Goal: Information Seeking & Learning: Check status

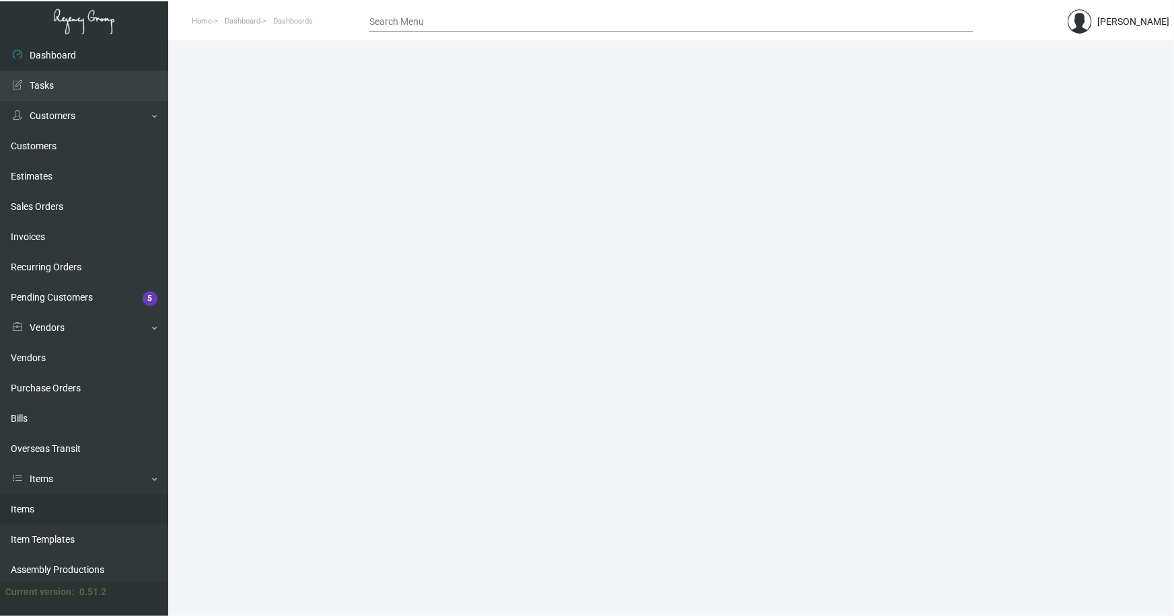
drag, startPoint x: 29, startPoint y: 507, endPoint x: 223, endPoint y: 353, distance: 248.0
click at [28, 507] on link "Items" at bounding box center [84, 509] width 168 height 30
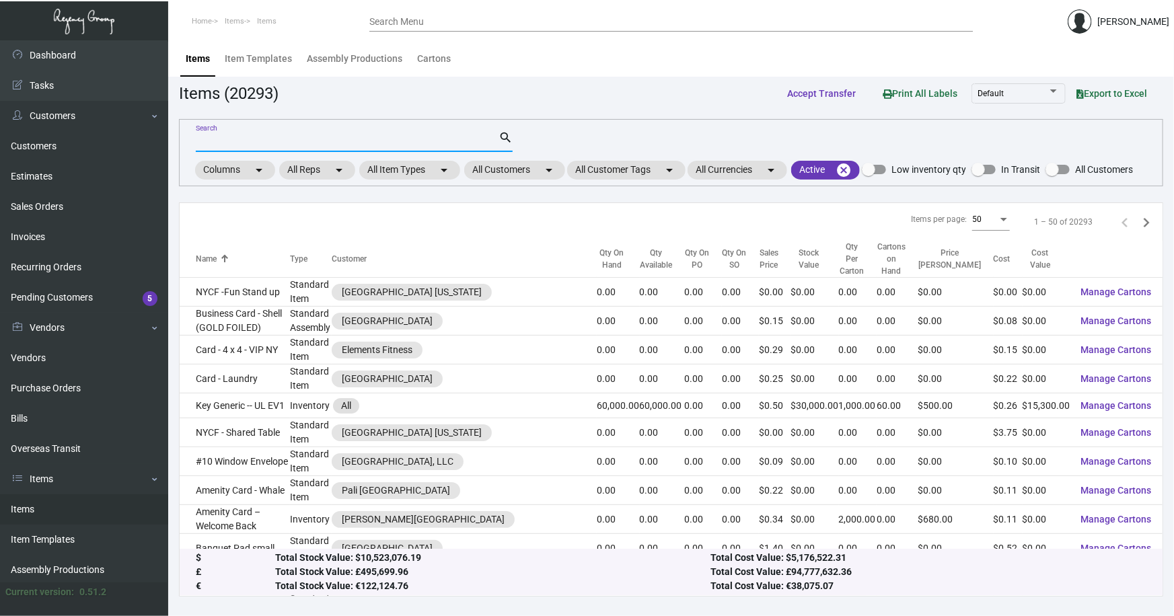
click at [233, 139] on input "Search" at bounding box center [347, 142] width 303 height 11
type input "indigo lug"
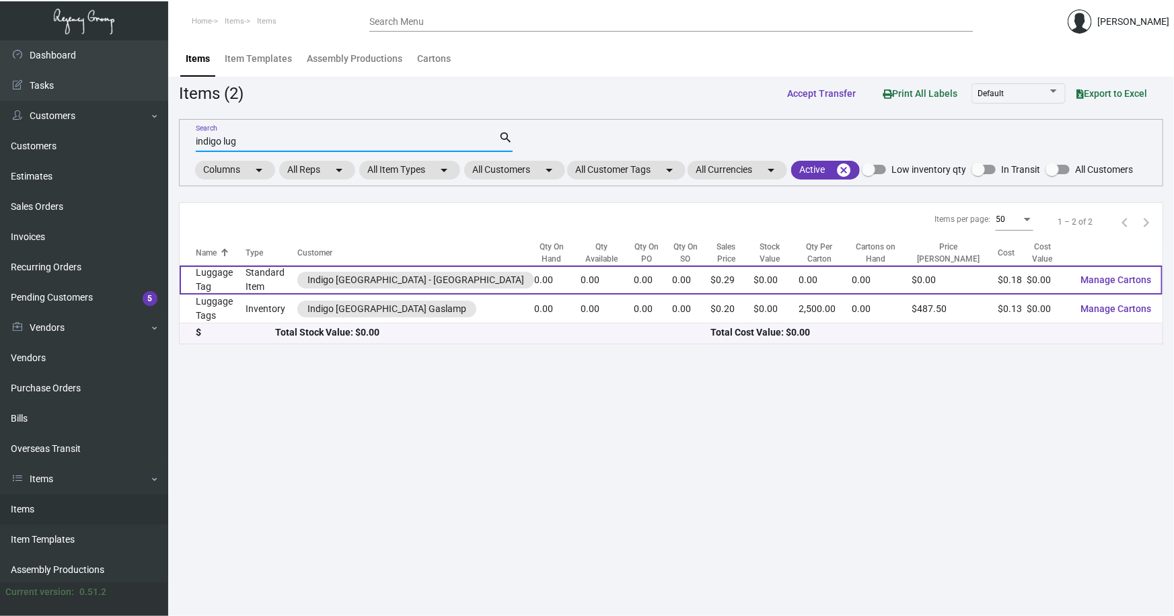
click at [256, 276] on td "Standard Item" at bounding box center [272, 280] width 52 height 29
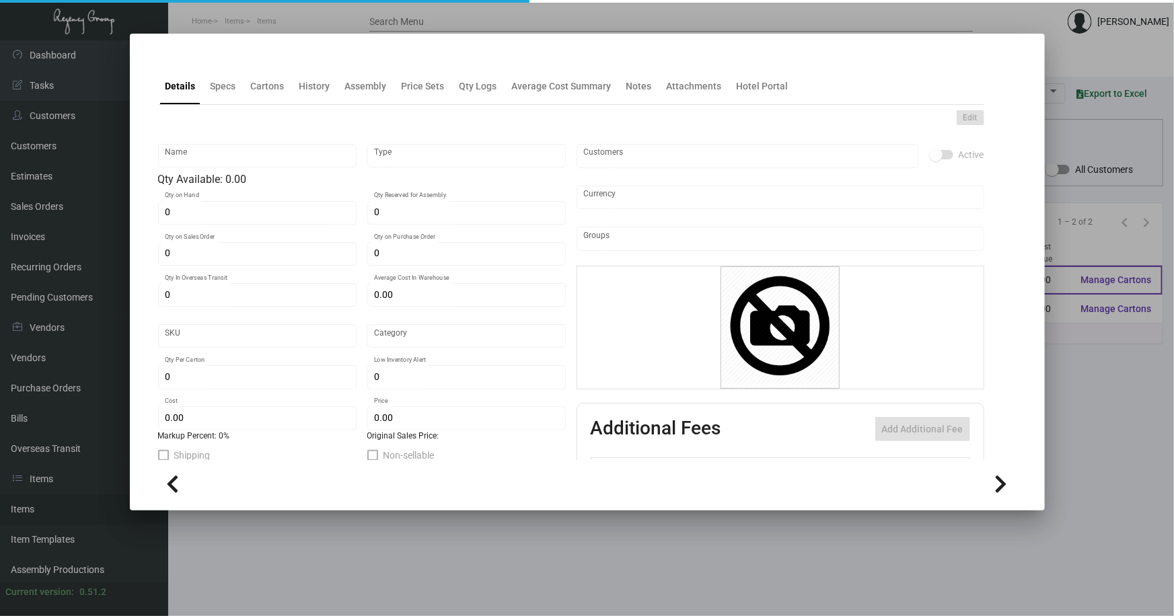
type input "Luggage Tag"
type input "Standard Item"
type input "$ 0.00"
type input "[PERSON_NAME]-Luggage Tag -96"
type input "Standard"
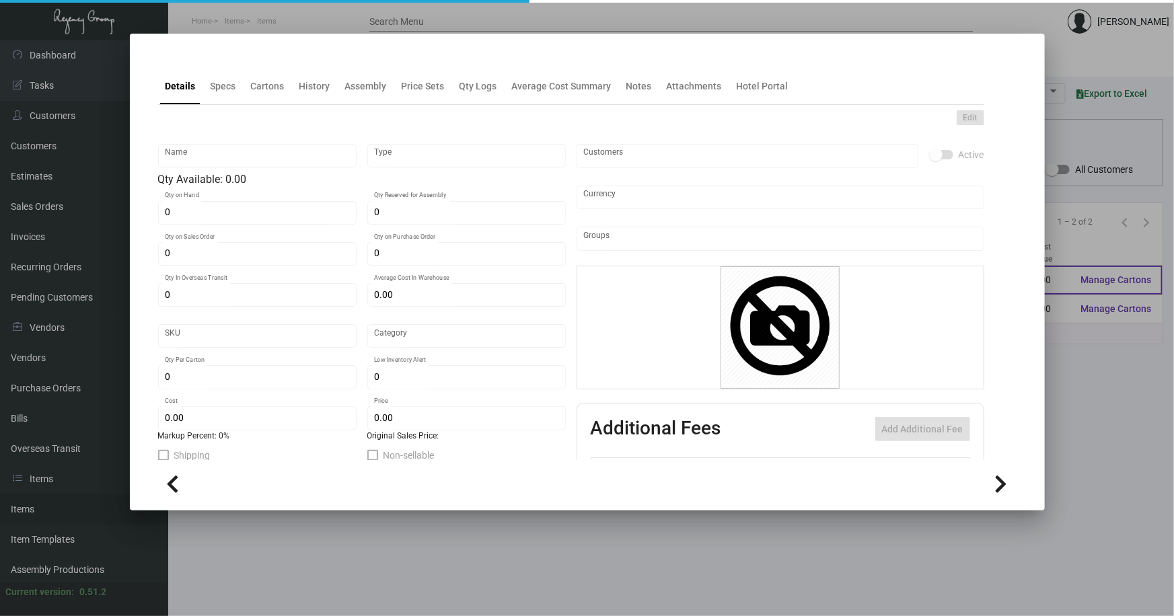
type input "$ 0.179"
type input "$ 0.29"
checkbox input "true"
type input "United States Dollar $"
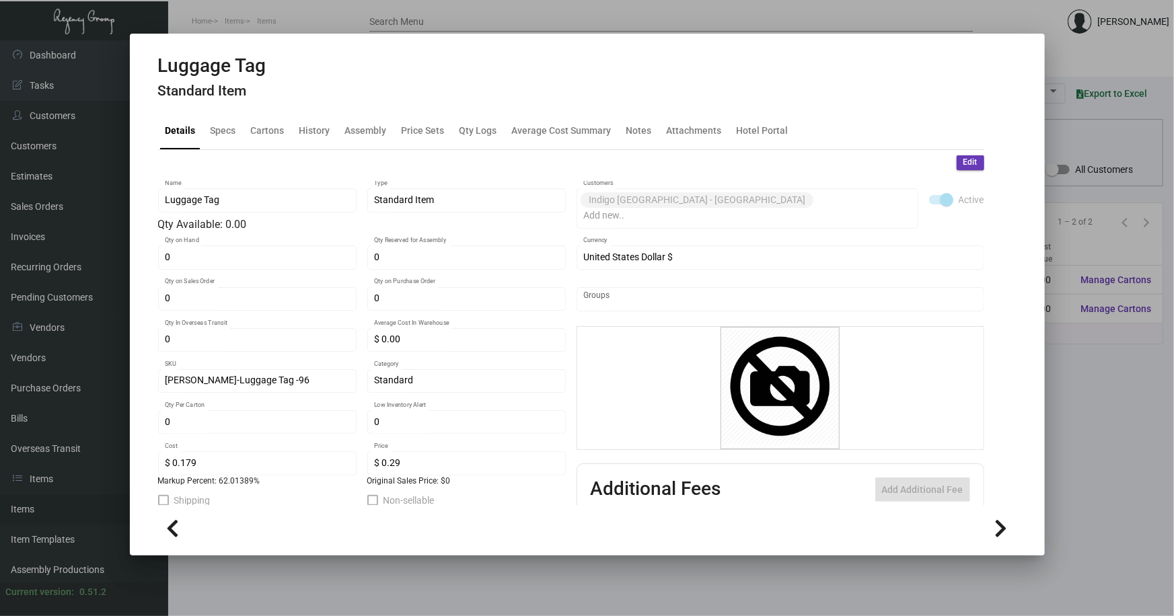
click at [471, 570] on div at bounding box center [587, 308] width 1174 height 616
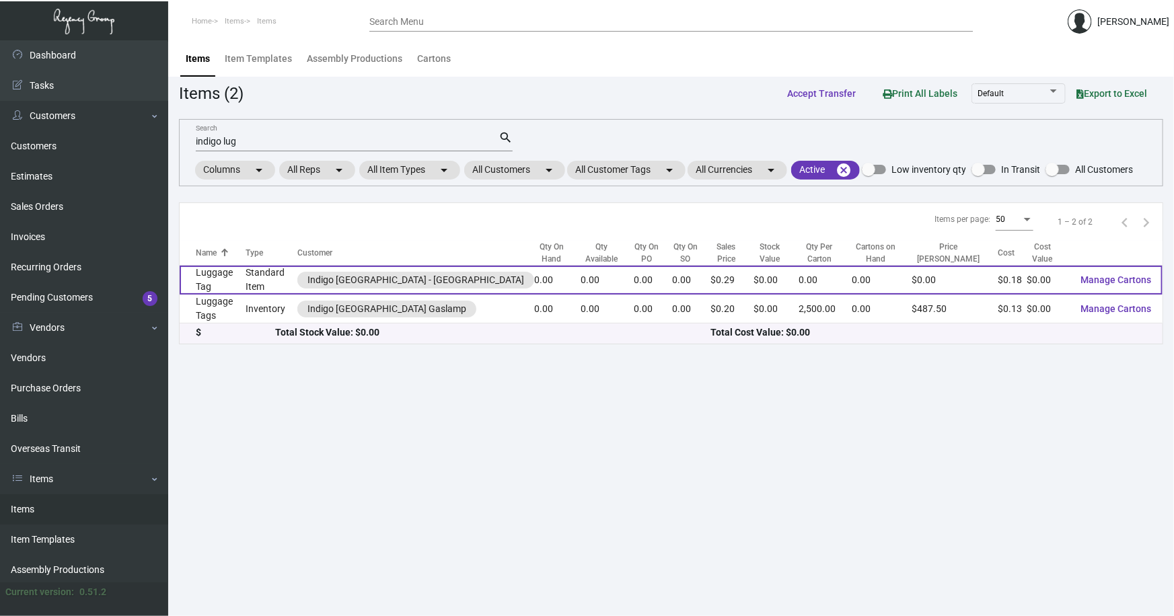
click at [229, 271] on td "Luggage Tag" at bounding box center [213, 280] width 66 height 29
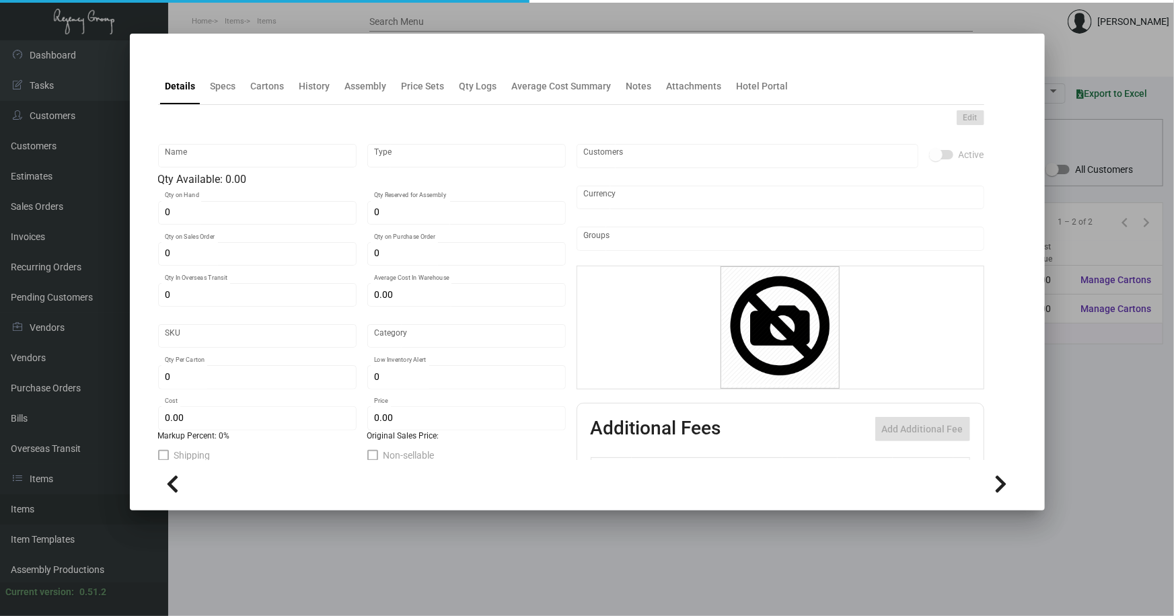
type input "Luggage Tag"
type input "Standard Item"
type input "$ 0.00"
type input "[PERSON_NAME]-Luggage Tag -96"
type input "Standard"
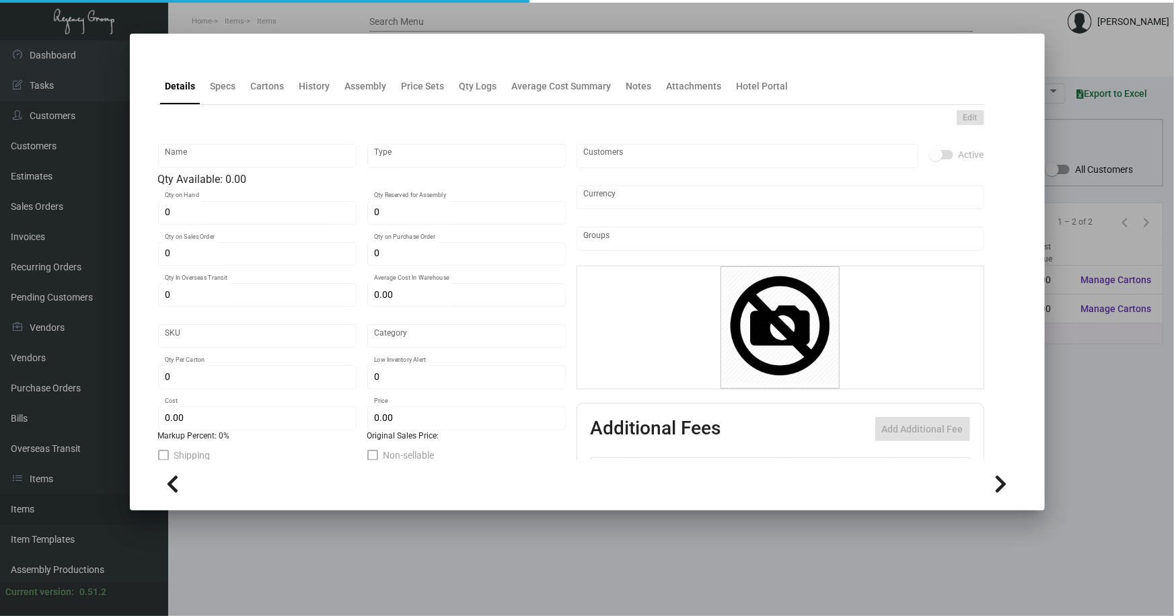
type input "$ 0.179"
type input "$ 0.29"
checkbox input "true"
type input "United States Dollar $"
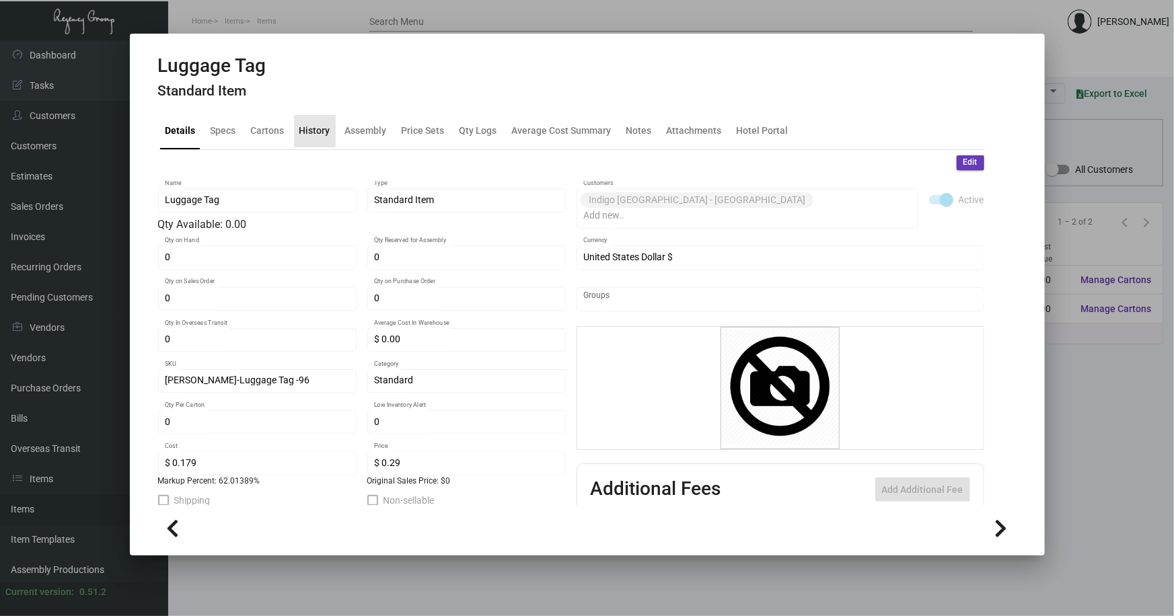
click at [311, 129] on div "History" at bounding box center [314, 131] width 31 height 14
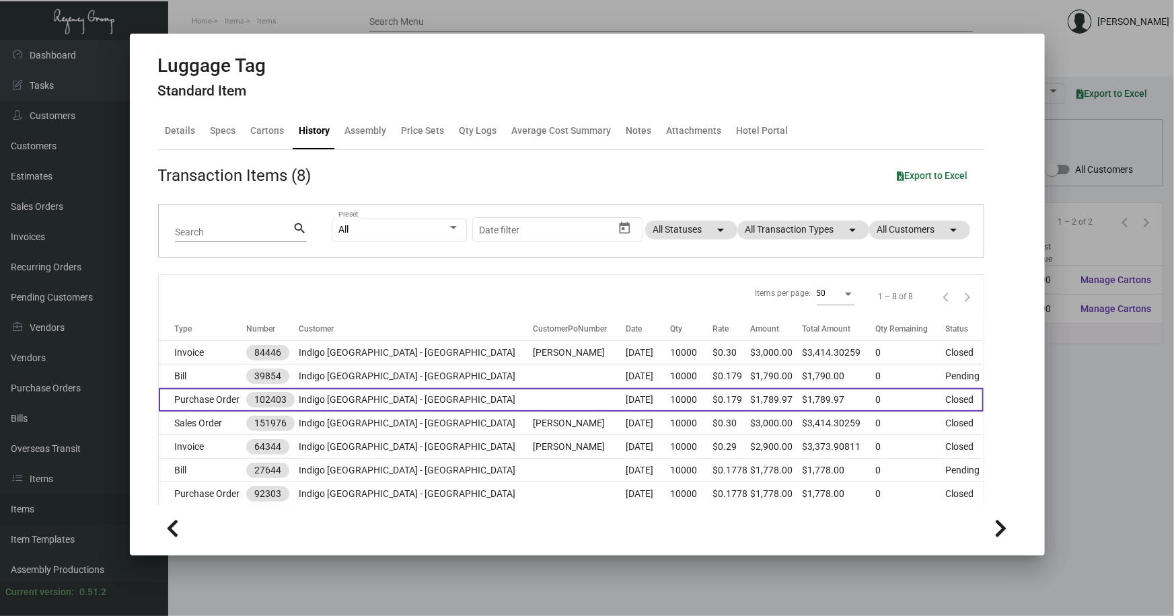
click at [400, 402] on td "Indigo [GEOGRAPHIC_DATA] - [GEOGRAPHIC_DATA]" at bounding box center [416, 400] width 234 height 24
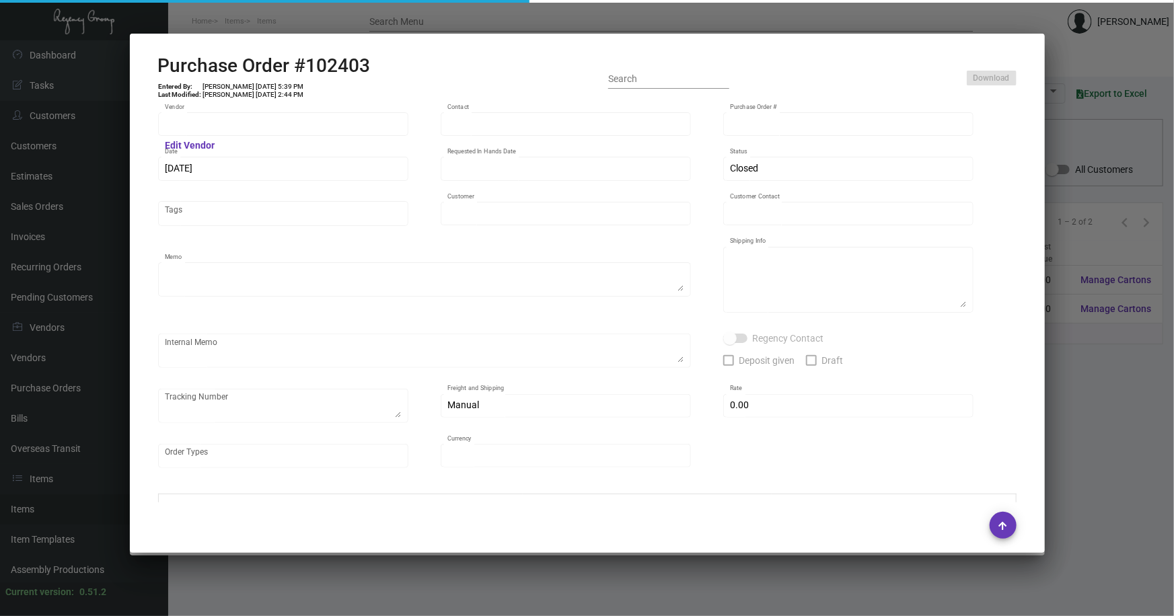
type input "SSP"
type input "[PERSON_NAME]"
type input "102403"
type input "[DATE]"
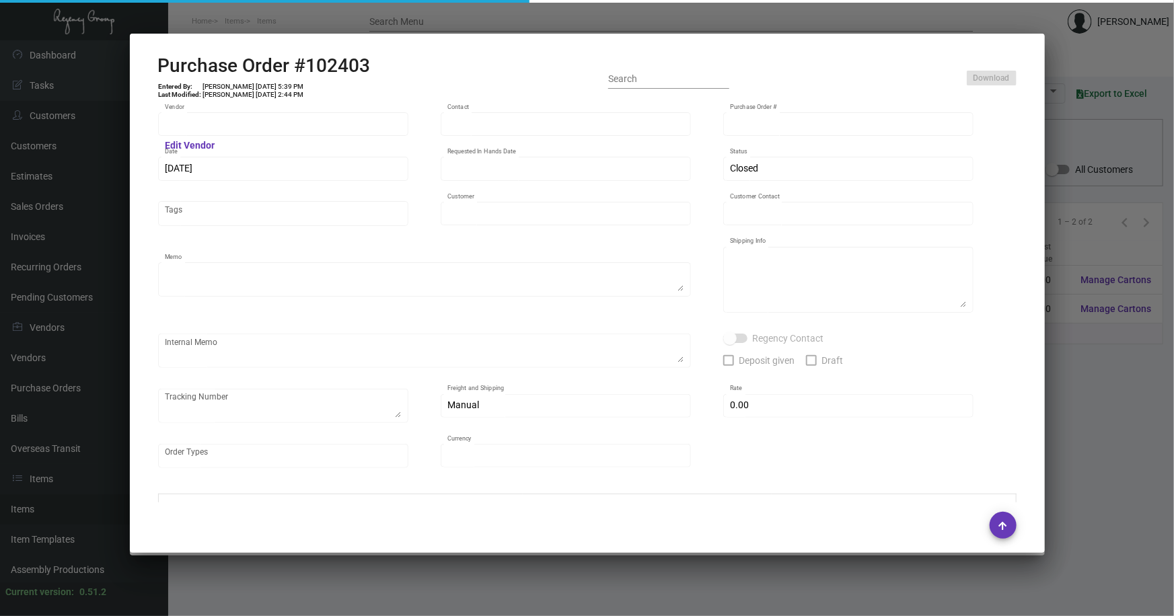
type input "Indigo [GEOGRAPHIC_DATA] - [GEOGRAPHIC_DATA]"
type input "[PERSON_NAME]"
type textarea "Reorder - Purchase Order #92303 ***NEW ART***"
type textarea "[PERSON_NAME][GEOGRAPHIC_DATA] - [GEOGRAPHIC_DATA] - [PERSON_NAME] [STREET_ADDR…"
type input "$ 0.00"
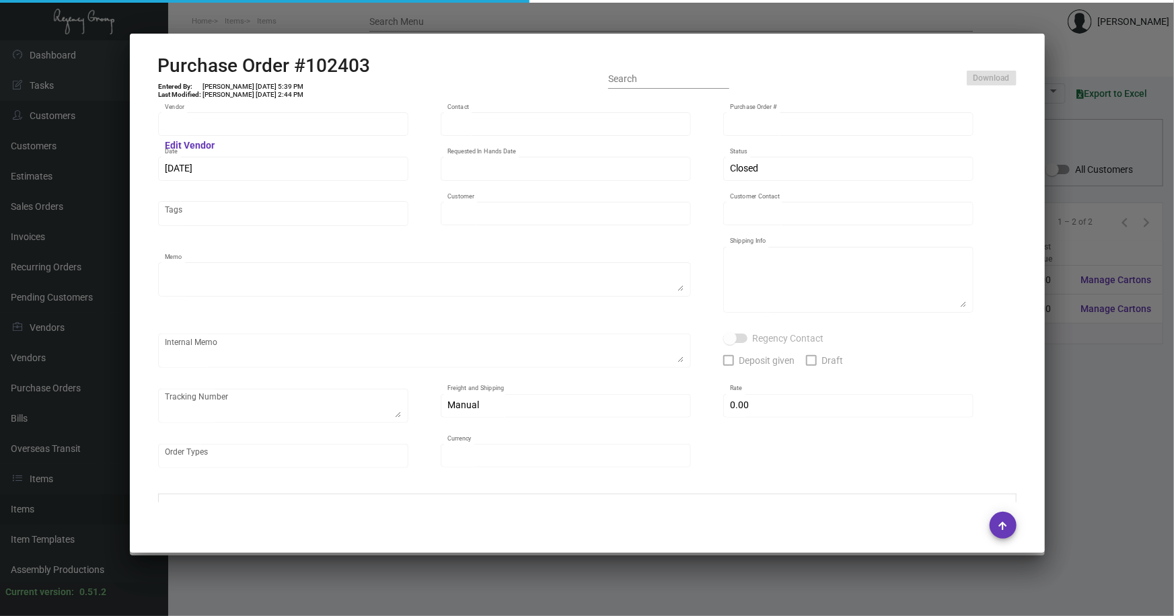
type input "United States Dollar $"
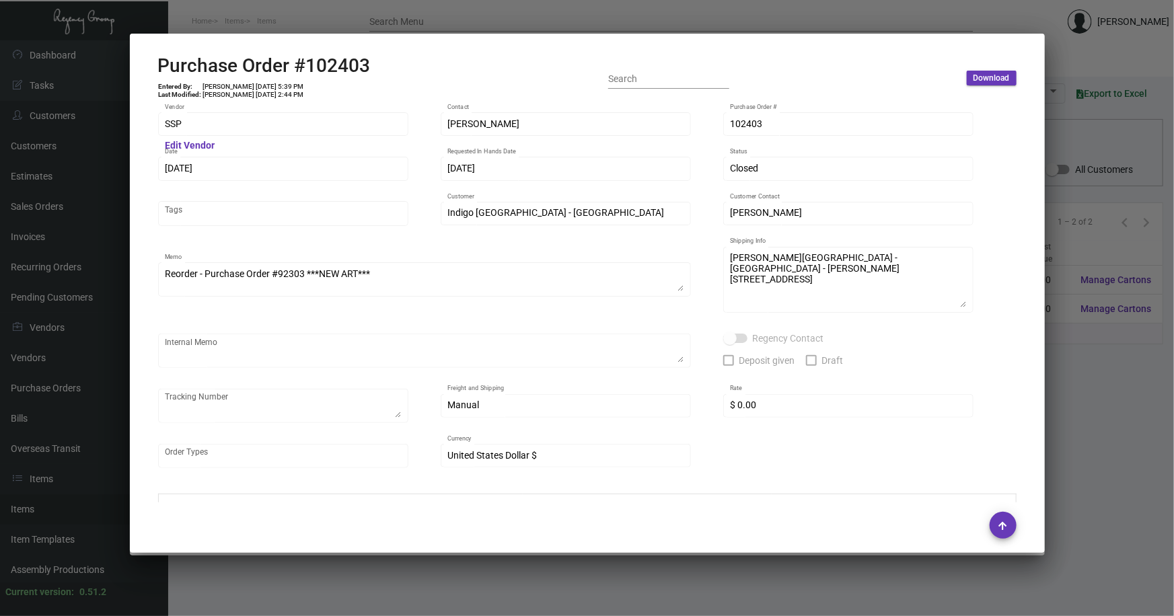
click at [1086, 437] on div at bounding box center [587, 308] width 1174 height 616
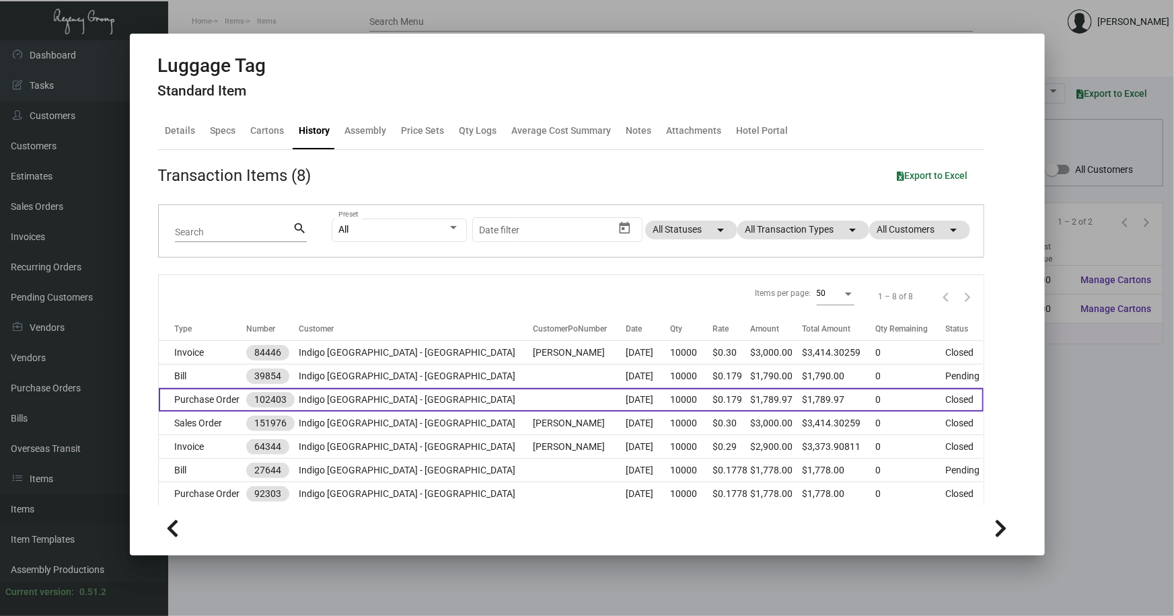
click at [402, 400] on td "Indigo [GEOGRAPHIC_DATA] - [GEOGRAPHIC_DATA]" at bounding box center [416, 400] width 234 height 24
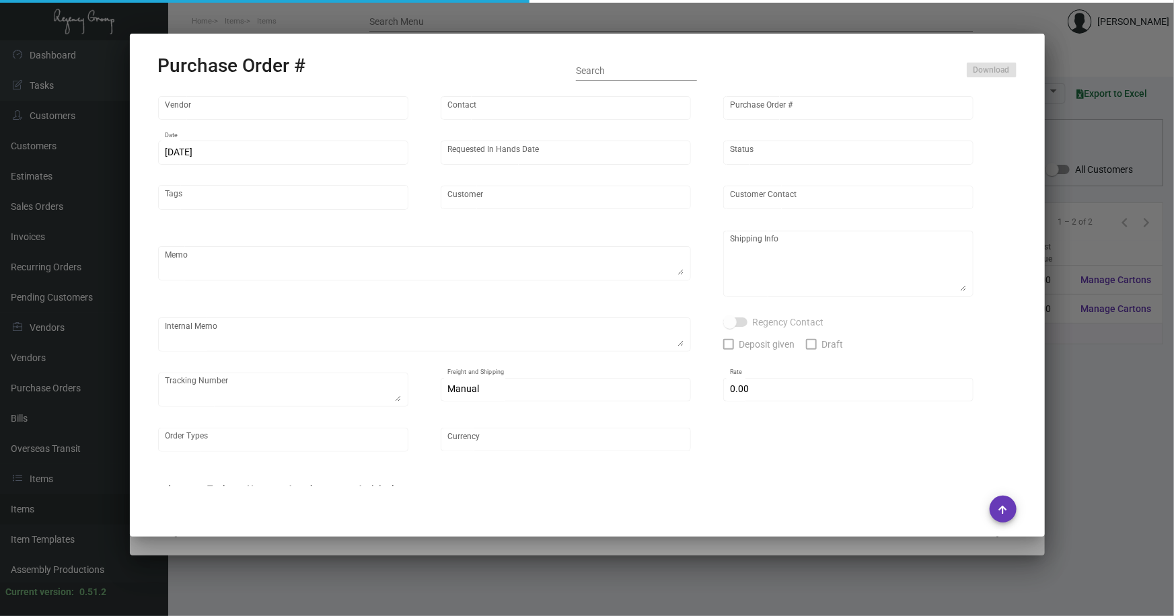
type input "SSP"
type input "[PERSON_NAME]"
type input "102403"
type input "[DATE]"
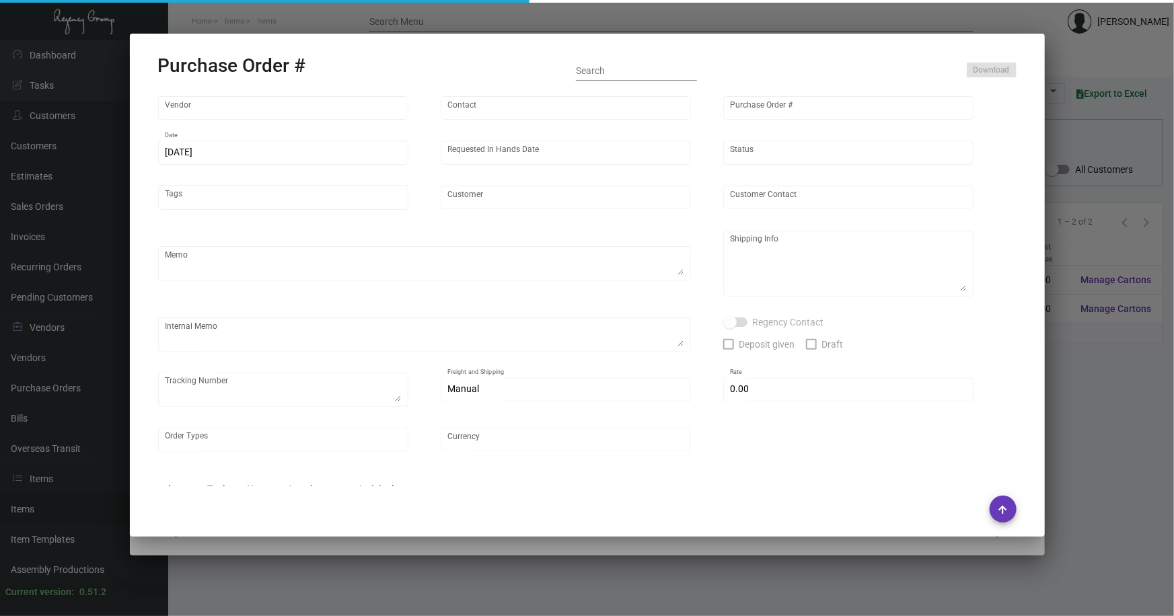
type input "Indigo [GEOGRAPHIC_DATA] - [GEOGRAPHIC_DATA]"
type input "[PERSON_NAME]"
type textarea "Reorder - Purchase Order #92303 ***NEW ART***"
type textarea "[PERSON_NAME][GEOGRAPHIC_DATA] - [GEOGRAPHIC_DATA] - [PERSON_NAME] [STREET_ADDR…"
type input "$ 0.00"
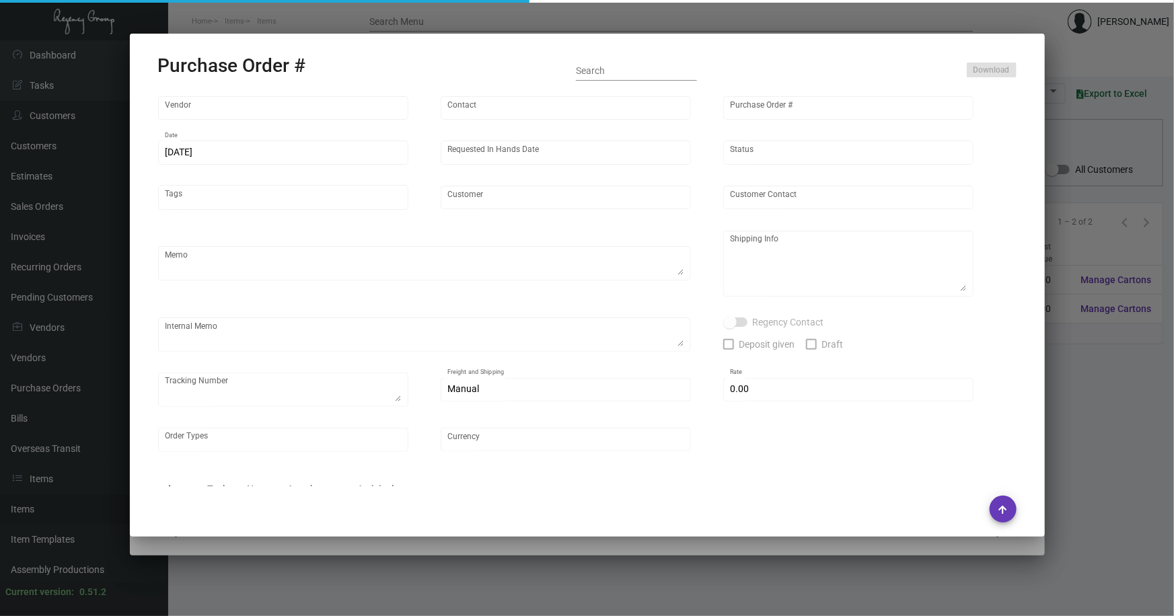
type input "United States Dollar $"
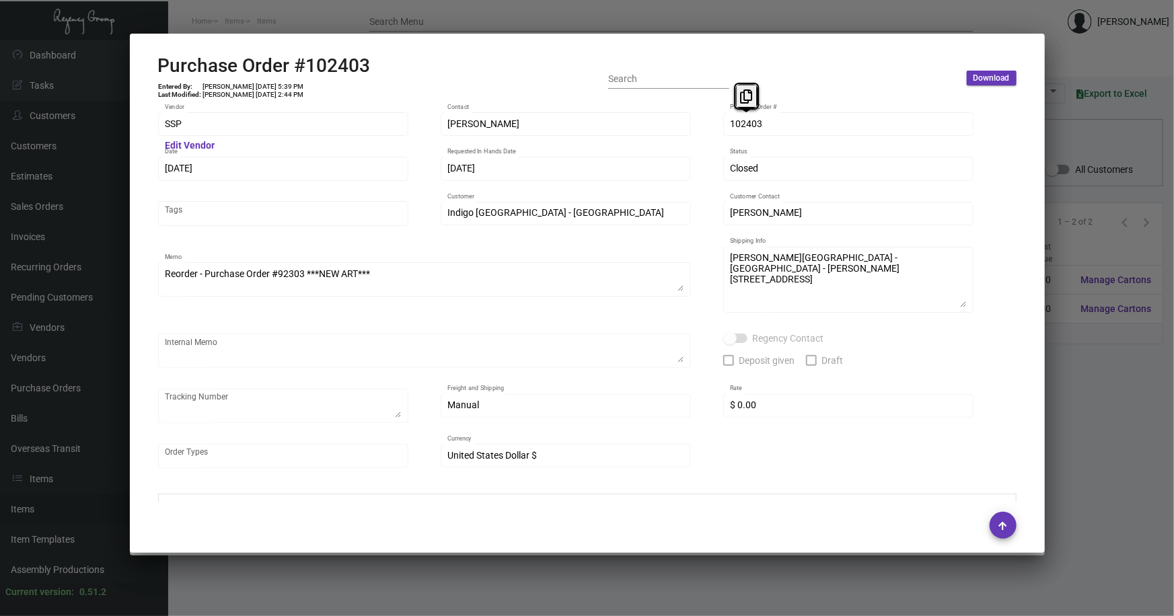
click at [714, 128] on div "SSP Vendor Edit Vendor [PERSON_NAME] Contact 102403 Purchase Order # [DATE] Dat…" at bounding box center [587, 296] width 858 height 373
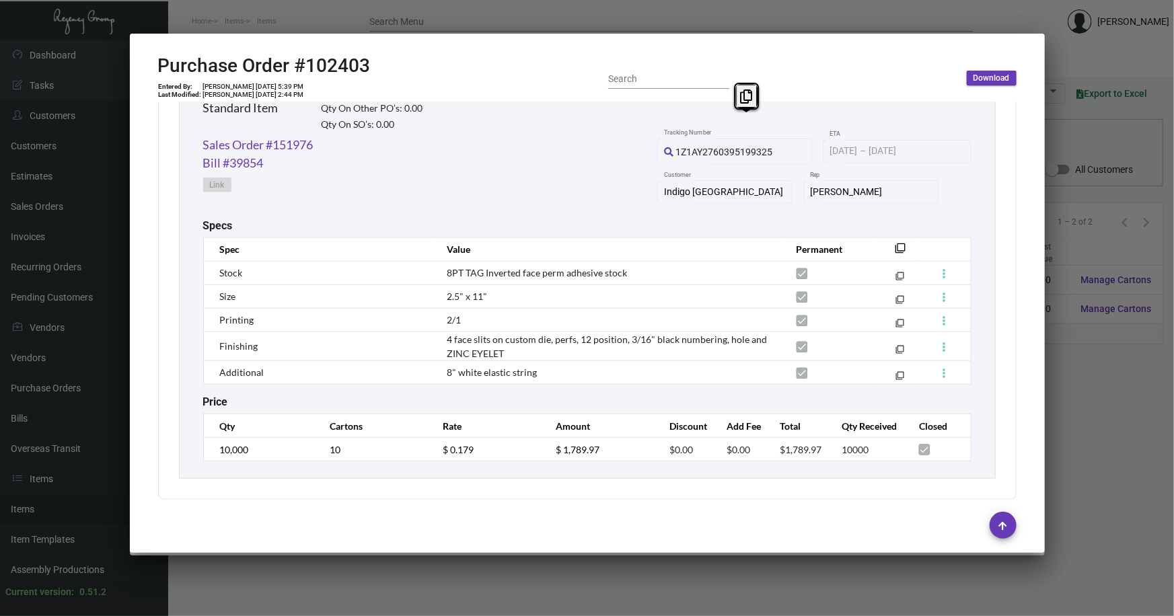
scroll to position [686, 0]
click at [435, 447] on td "$ 0.179" at bounding box center [485, 448] width 113 height 24
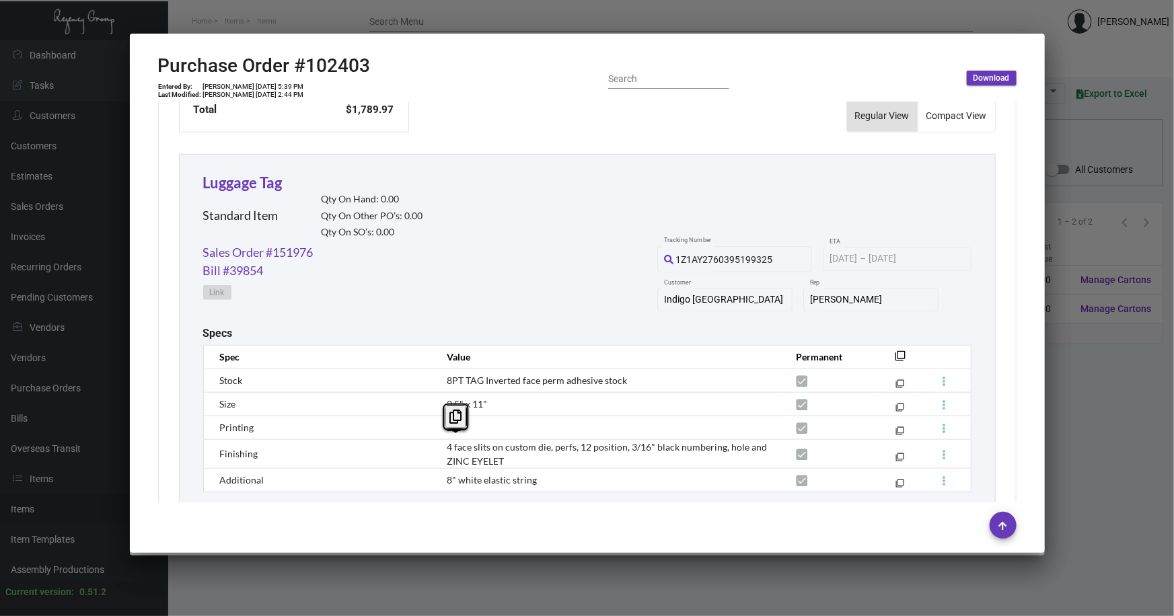
scroll to position [442, 0]
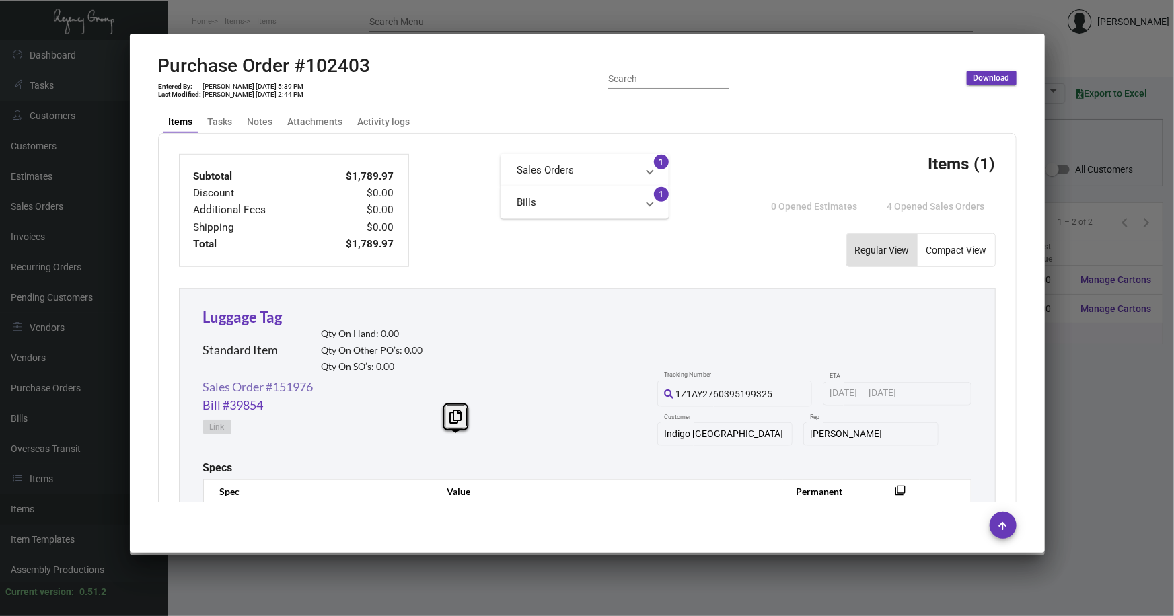
click at [278, 386] on link "Sales Order #151976" at bounding box center [258, 387] width 110 height 18
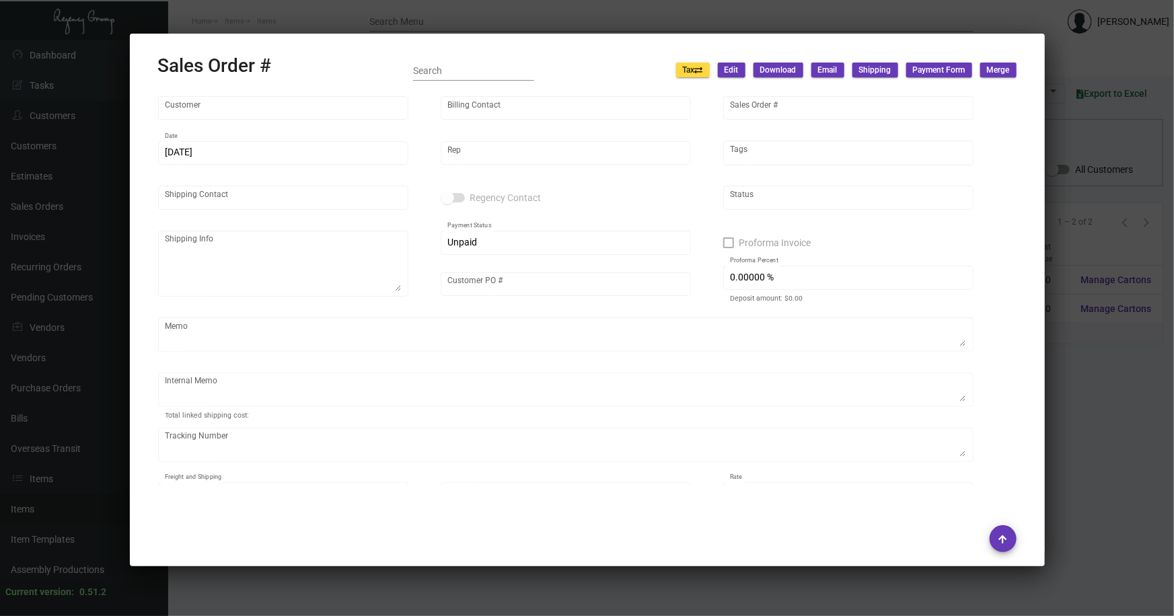
type input "Indigo [GEOGRAPHIC_DATA] - [GEOGRAPHIC_DATA]"
type input "[PERSON_NAME]"
type input "151976"
type input "[DATE]"
type input "[PERSON_NAME]"
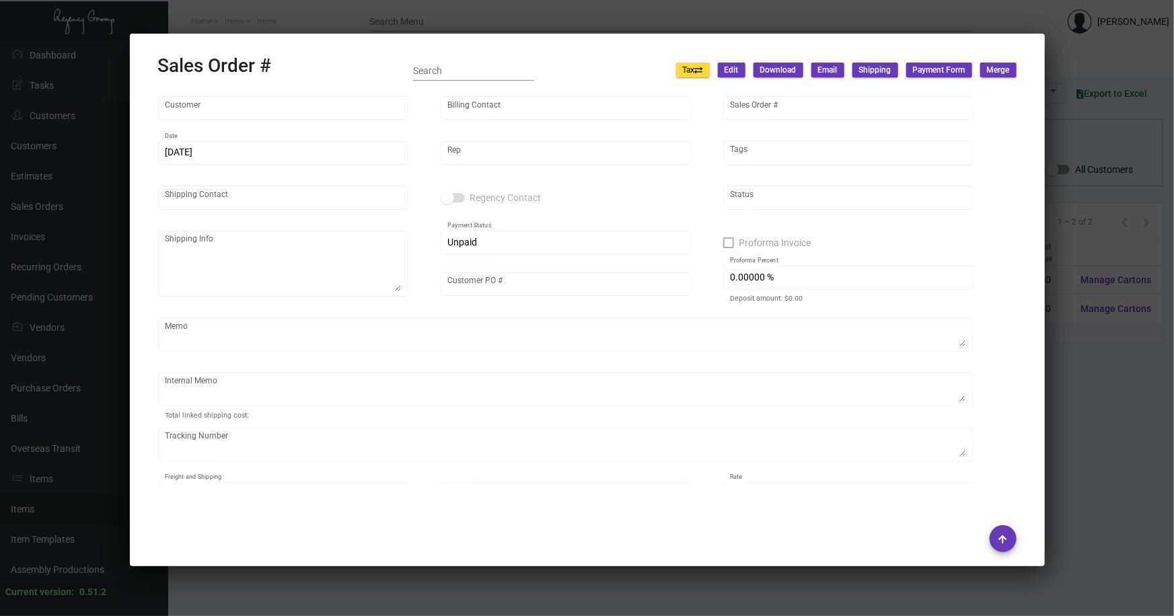
type input "[PERSON_NAME]"
type textarea "[PERSON_NAME][GEOGRAPHIC_DATA] - [GEOGRAPHIC_DATA] - [PERSON_NAME] [STREET_ADDR…"
type input "[PERSON_NAME]"
type textarea "[DATE] Shipped from SSP by UPS Ground Cost $73.45"
type input "United States Dollar $"
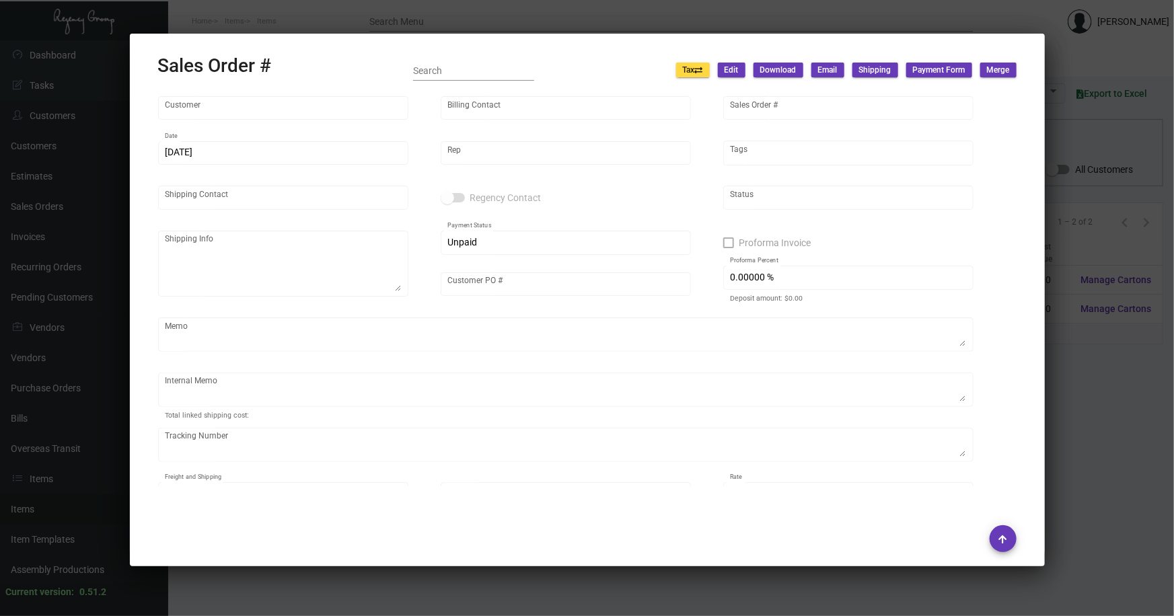
type input "$ 135.84"
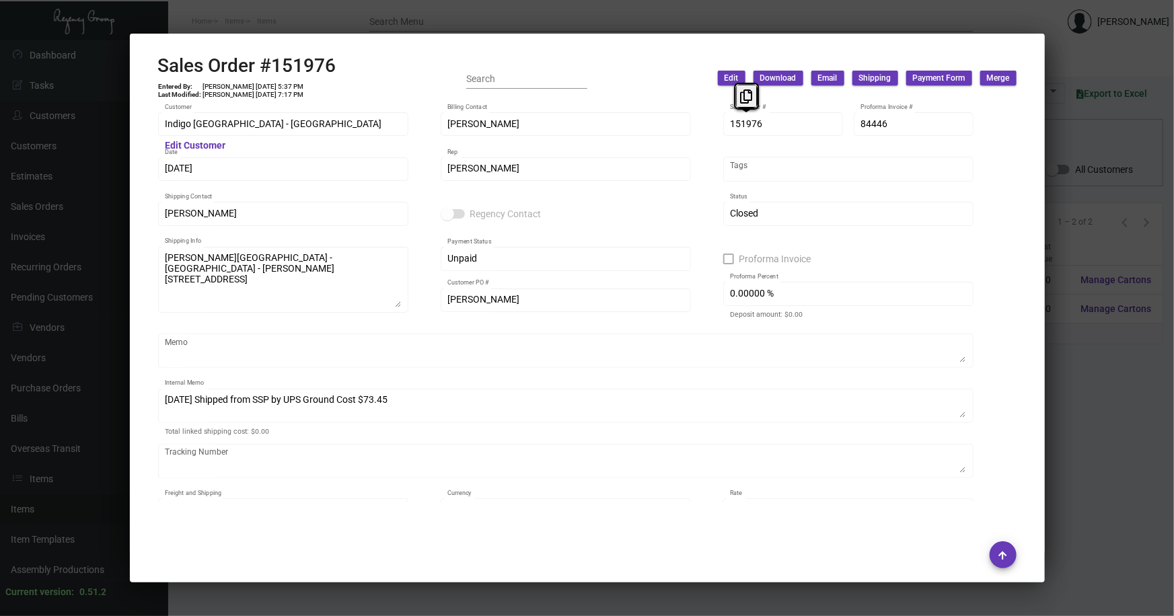
click at [721, 128] on div "Indigo [GEOGRAPHIC_DATA] - [GEOGRAPHIC_DATA] Customer Edit Customer [PERSON_NAM…" at bounding box center [587, 324] width 858 height 428
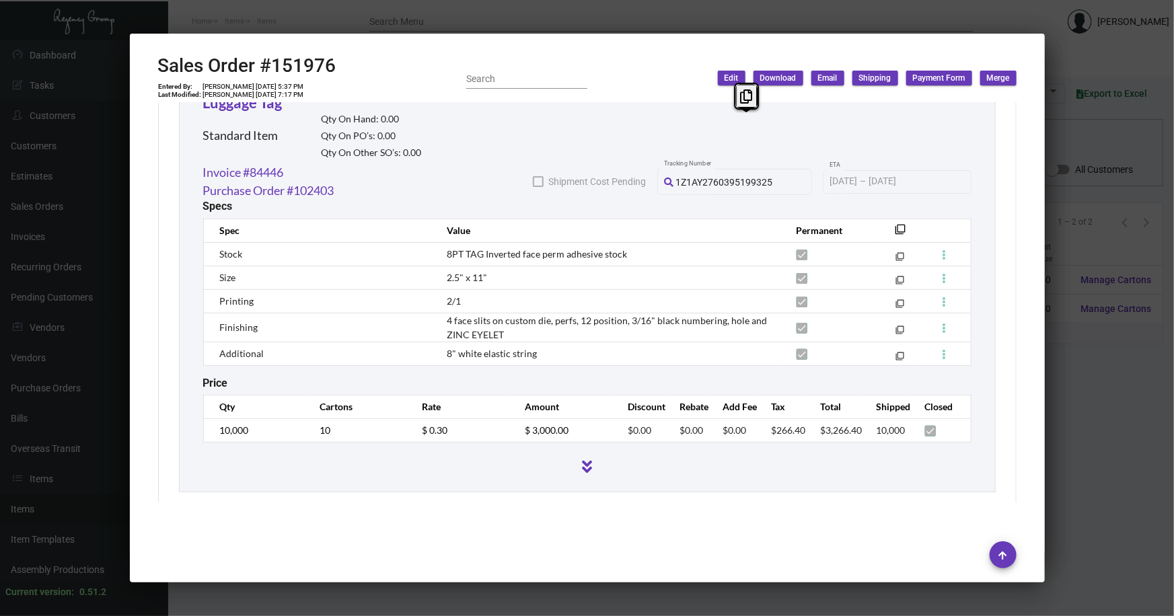
scroll to position [777, 0]
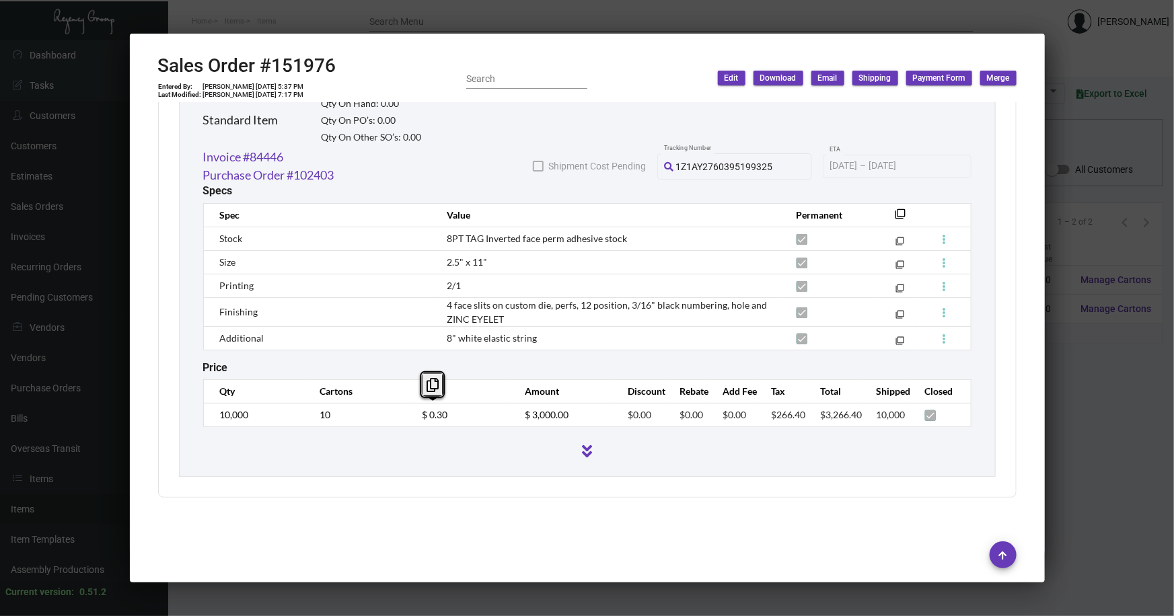
click at [418, 416] on td "$ 0.30" at bounding box center [459, 415] width 103 height 24
